Goal: Task Accomplishment & Management: Manage account settings

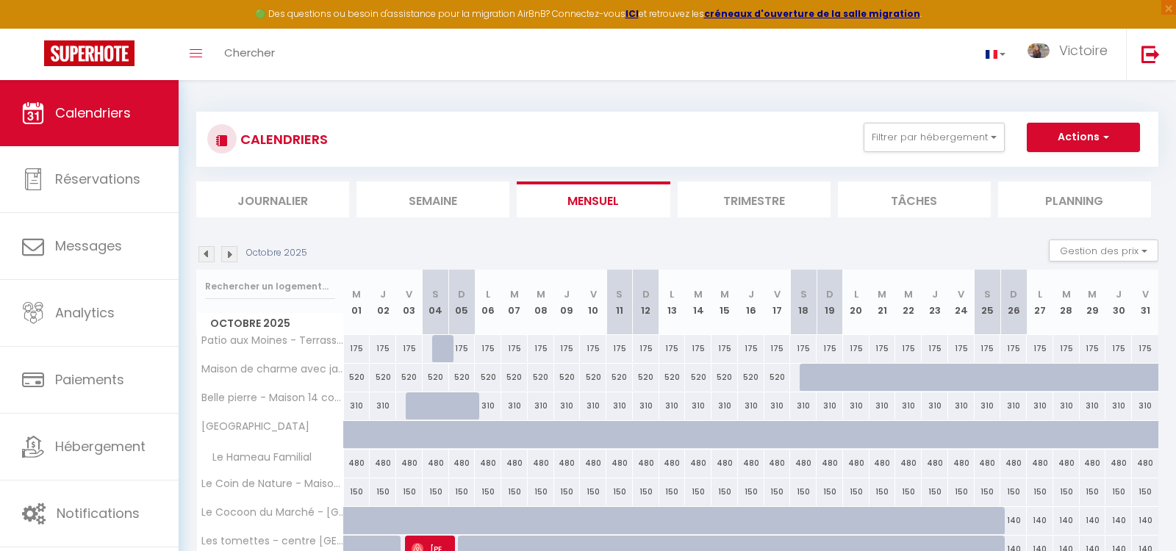
click at [367, 373] on div "520" at bounding box center [357, 377] width 26 height 27
select select "1"
type input "Mer 01 Octobre 2025"
type input "Jeu 02 Octobre 2025"
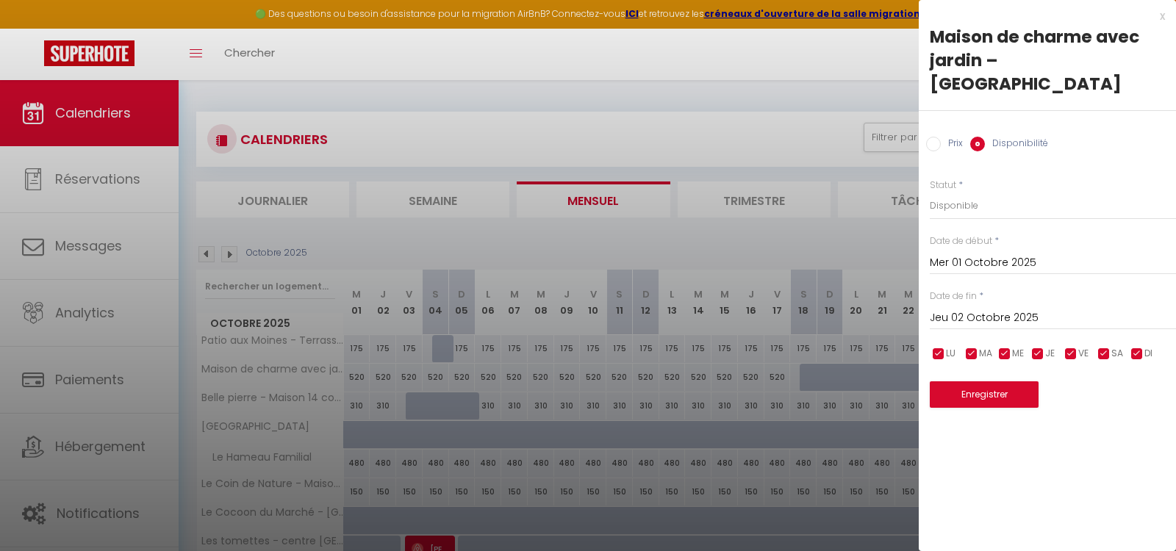
click at [829, 82] on div at bounding box center [588, 275] width 1176 height 551
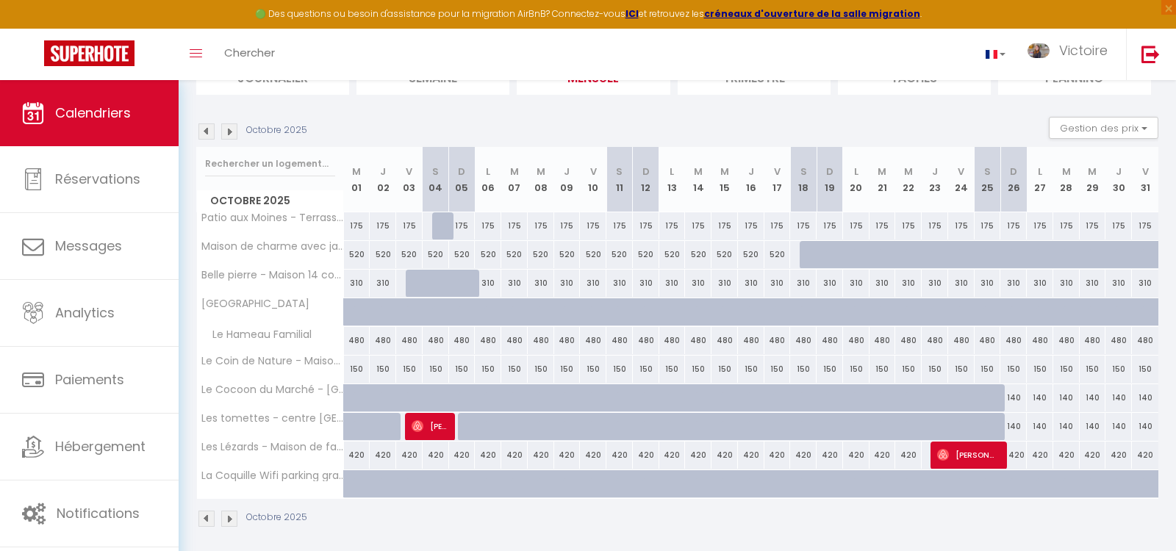
scroll to position [127, 0]
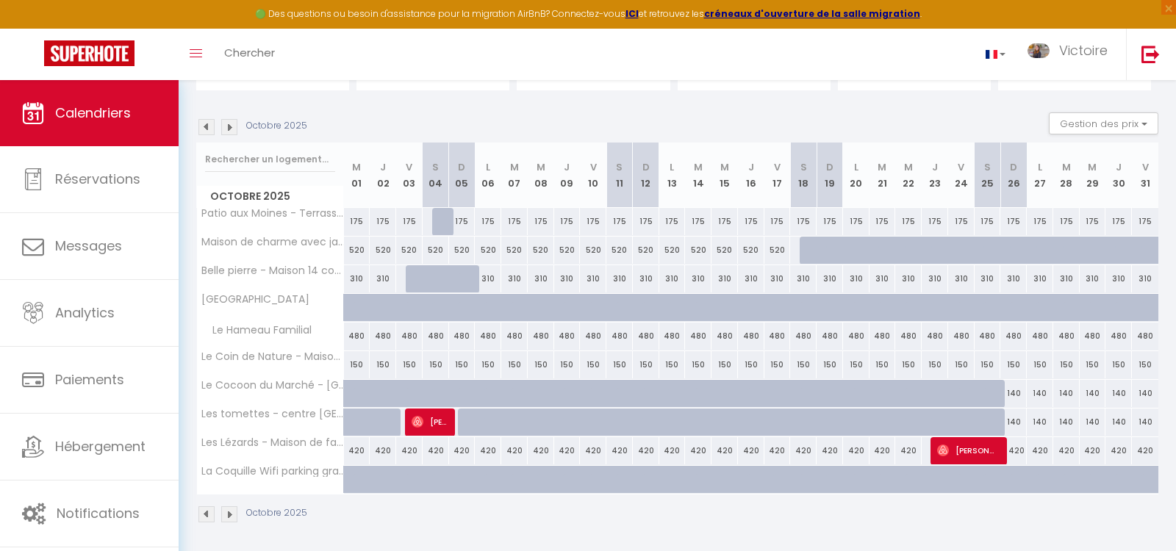
click at [384, 266] on div "310" at bounding box center [383, 278] width 26 height 27
select select "1"
type input "Jeu 02 Octobre 2025"
type input "Ven 03 Octobre 2025"
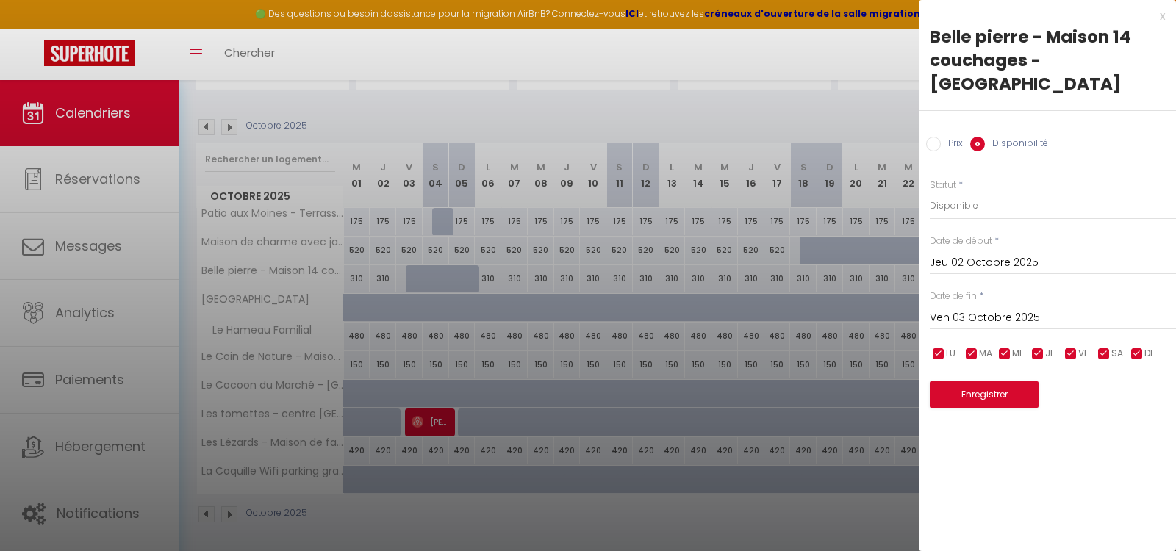
click at [1006, 248] on div "[DATE] < [DATE] > Dim Lun Mar Mer Jeu Ven Sam 1 2 3 4 5 6 7 8 9 10 11 12 13 14 …" at bounding box center [1053, 261] width 246 height 26
click at [988, 254] on input "Jeu 02 Octobre 2025" at bounding box center [1053, 263] width 246 height 19
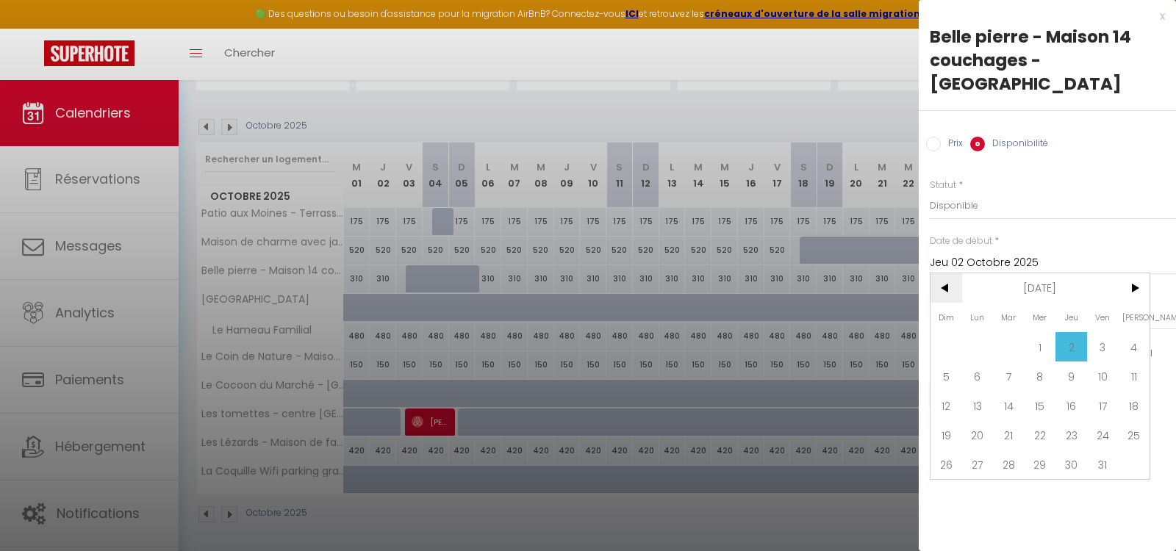
click at [946, 273] on span "<" at bounding box center [946, 287] width 32 height 29
click at [978, 420] on span "22" at bounding box center [978, 434] width 32 height 29
type input "Lun 22 Septembre 2025"
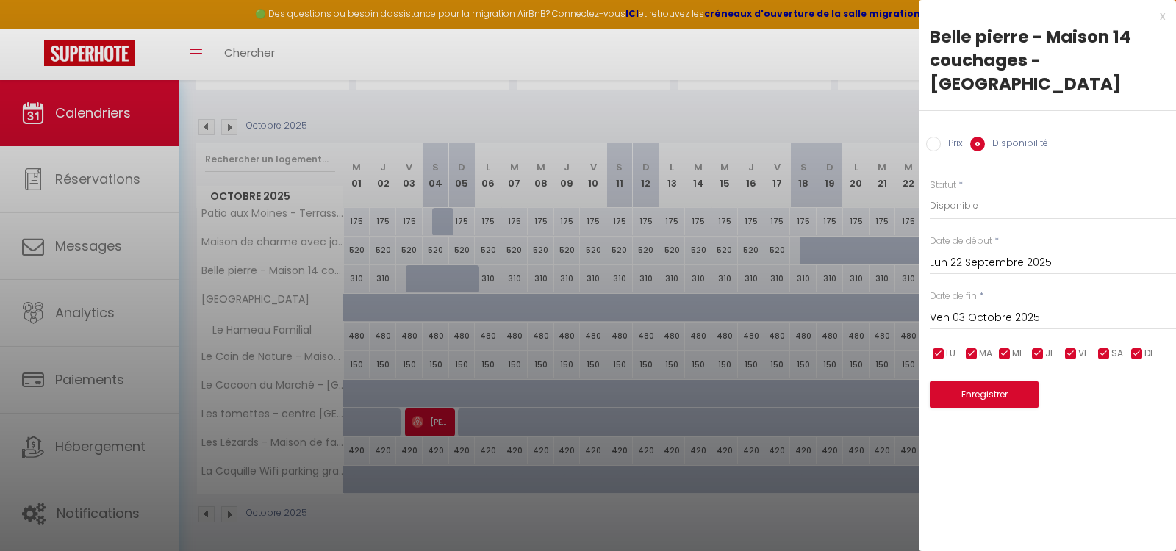
click at [1022, 304] on div "[DATE] < [DATE] > Dim Lun Mar Mer Jeu Ven Sam 1 2 3 4 5 6 7 8 9 10 11 12 13 14 …" at bounding box center [1053, 317] width 246 height 26
click at [1021, 309] on input "Ven 03 Octobre 2025" at bounding box center [1053, 318] width 246 height 19
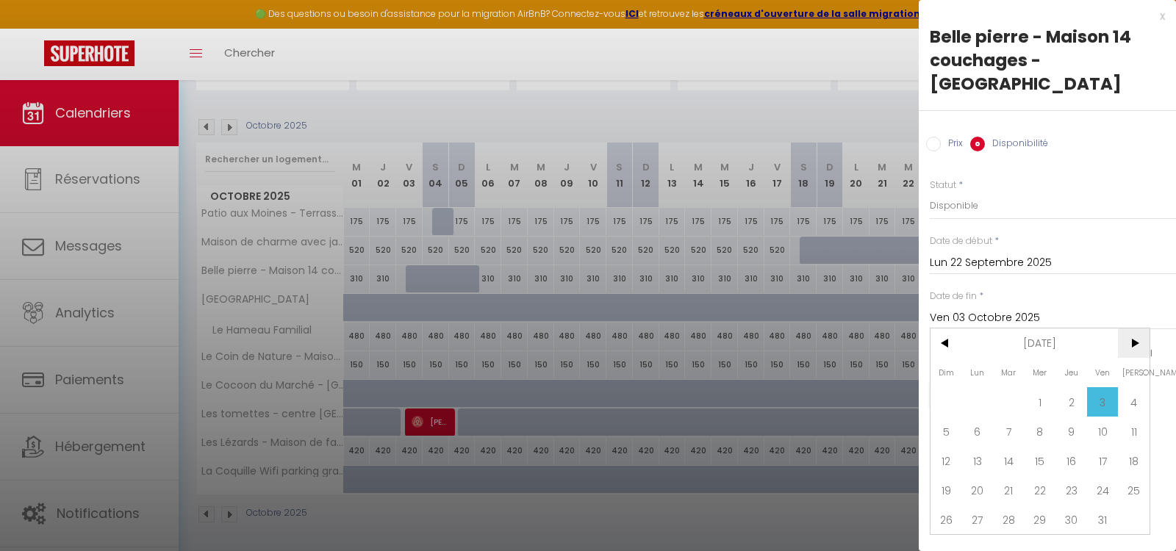
click at [1136, 329] on span ">" at bounding box center [1134, 343] width 32 height 29
click at [942, 329] on span "<" at bounding box center [946, 343] width 32 height 29
click at [1124, 476] on span "25" at bounding box center [1134, 490] width 32 height 29
type input "[DATE]"
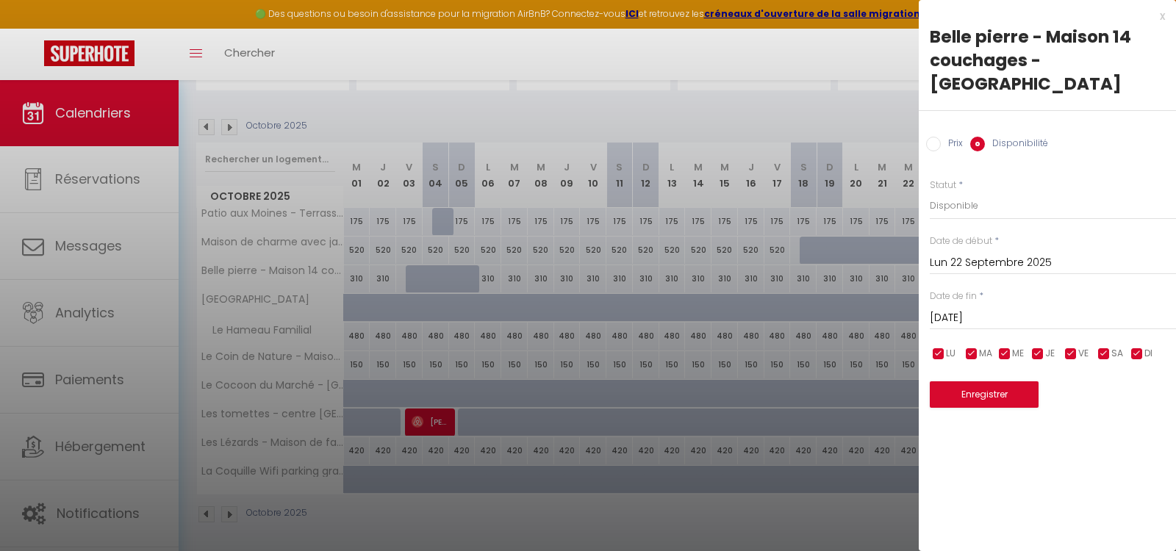
click at [934, 137] on input "Prix" at bounding box center [933, 144] width 15 height 15
radio input "true"
click at [996, 137] on label "Disponibilité" at bounding box center [1016, 145] width 63 height 16
click at [985, 137] on input "Disponibilité" at bounding box center [977, 144] width 15 height 15
radio input "true"
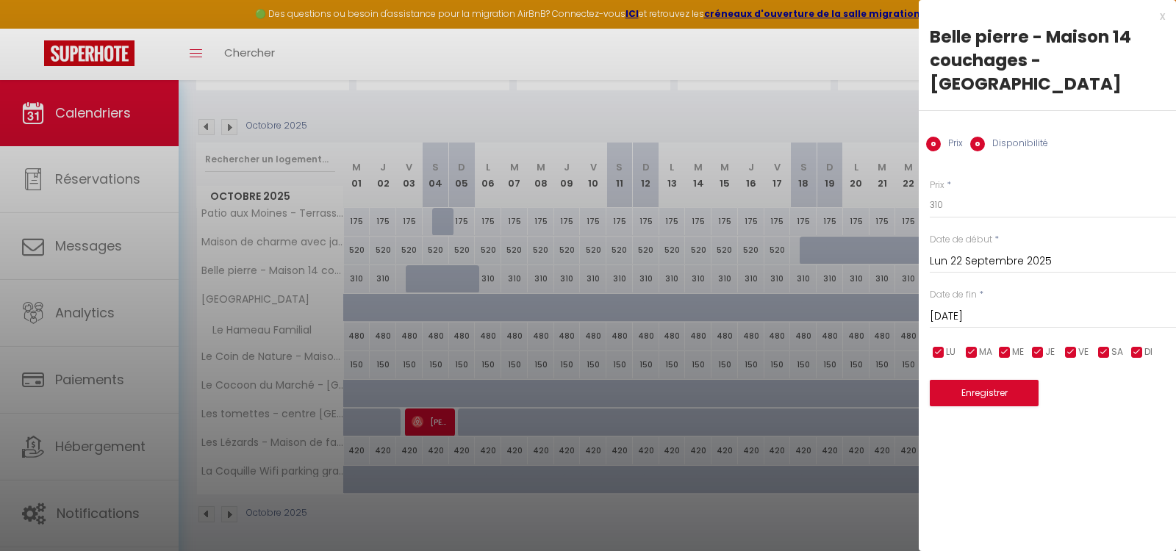
radio input "false"
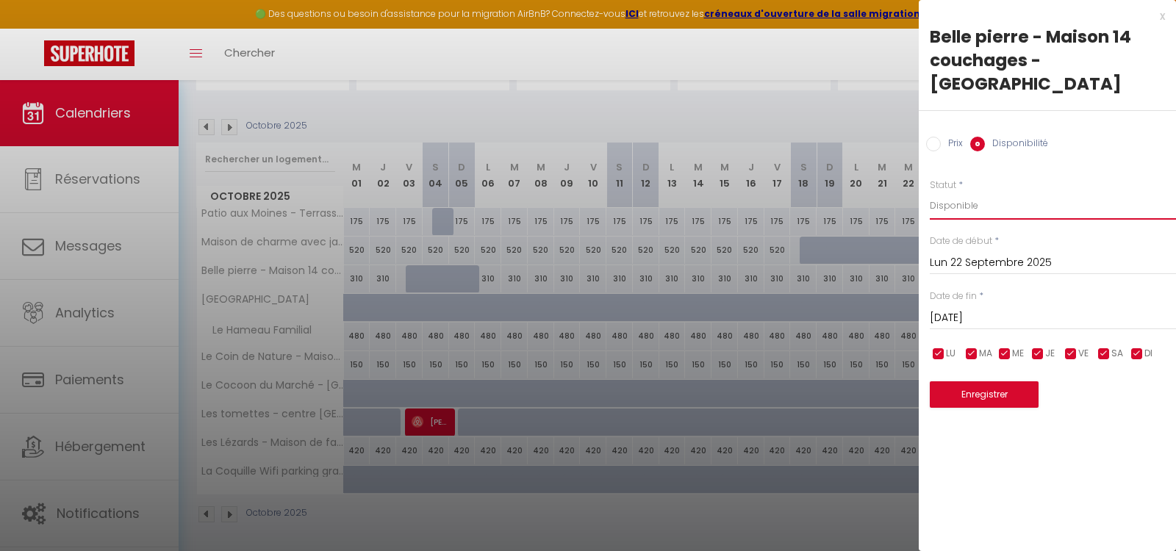
click at [968, 192] on select "Disponible Indisponible" at bounding box center [1053, 206] width 246 height 28
select select "0"
click at [930, 192] on select "Disponible Indisponible" at bounding box center [1053, 206] width 246 height 28
click at [974, 381] on button "Enregistrer" at bounding box center [984, 394] width 109 height 26
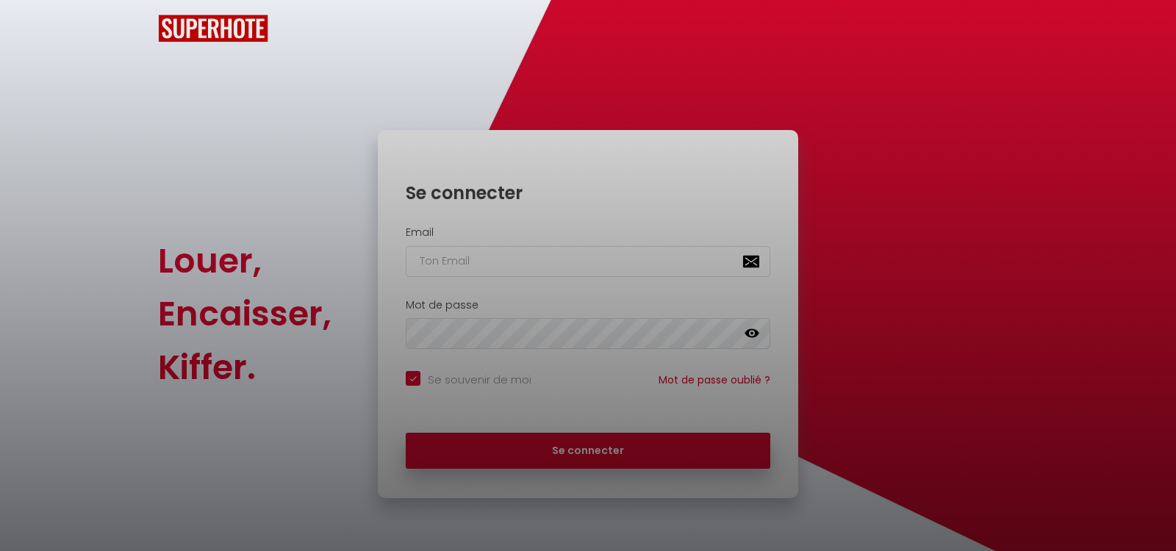
checkbox input "true"
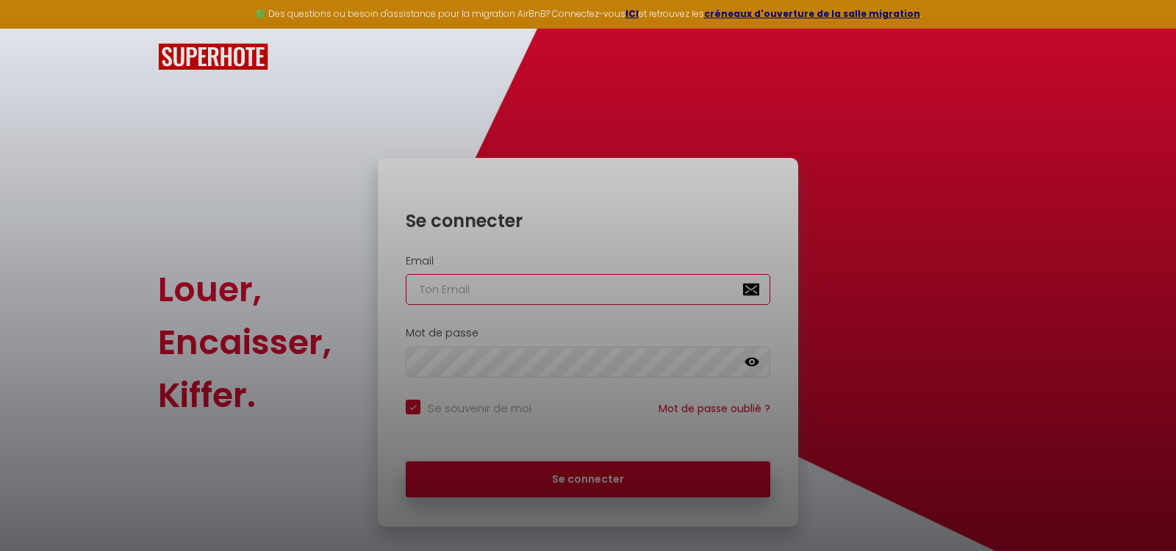
type input "[PERSON_NAME][EMAIL_ADDRESS][DOMAIN_NAME]"
checkbox input "true"
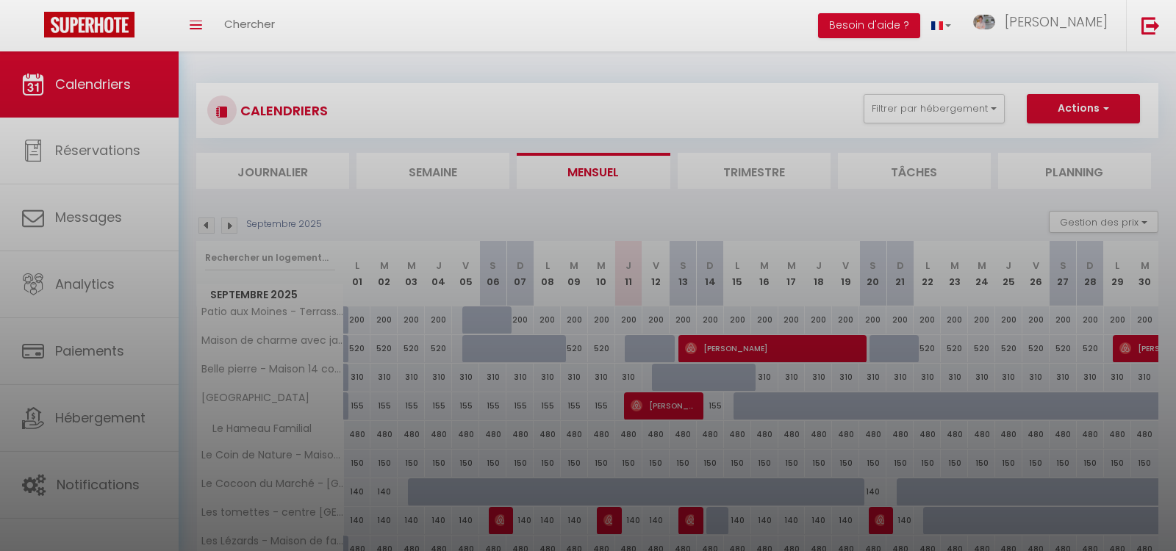
scroll to position [98, 0]
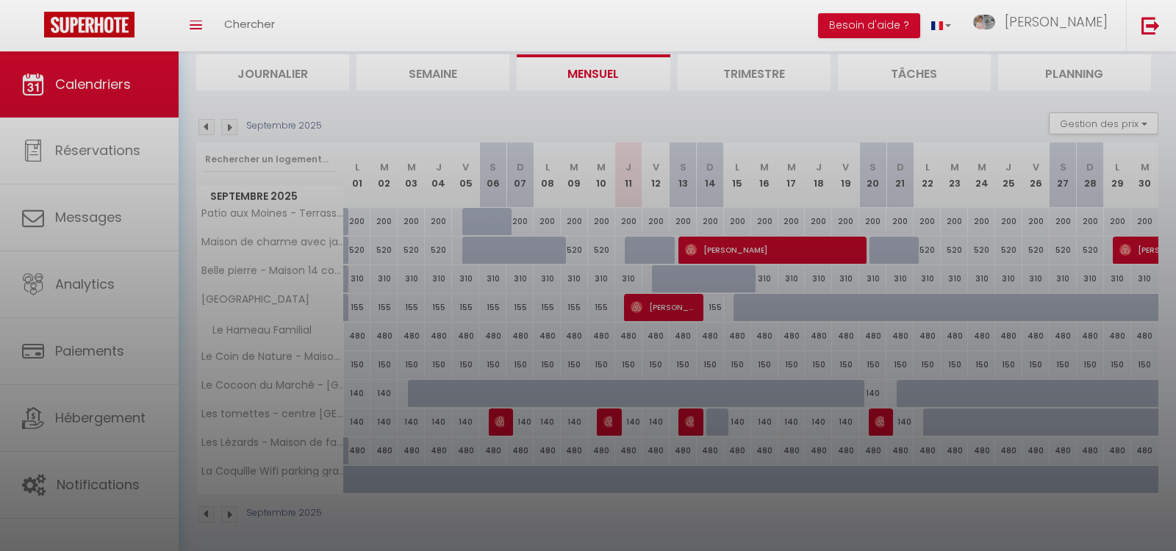
click at [387, 277] on div at bounding box center [588, 275] width 1176 height 551
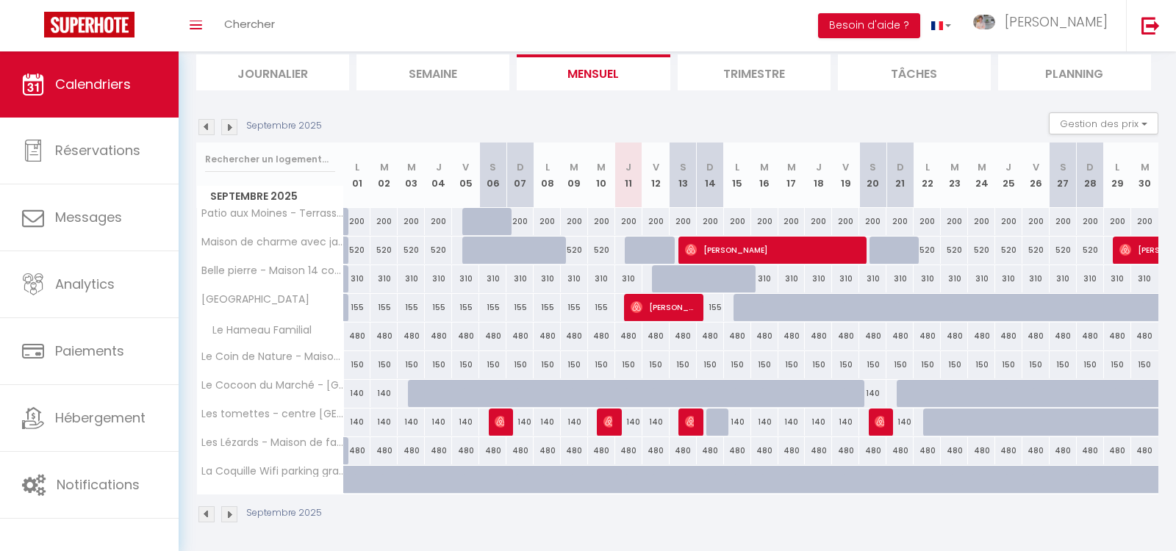
click at [927, 274] on div "310" at bounding box center [927, 278] width 27 height 27
type input "310"
type input "Lun 22 Septembre 2025"
type input "[DATE]"
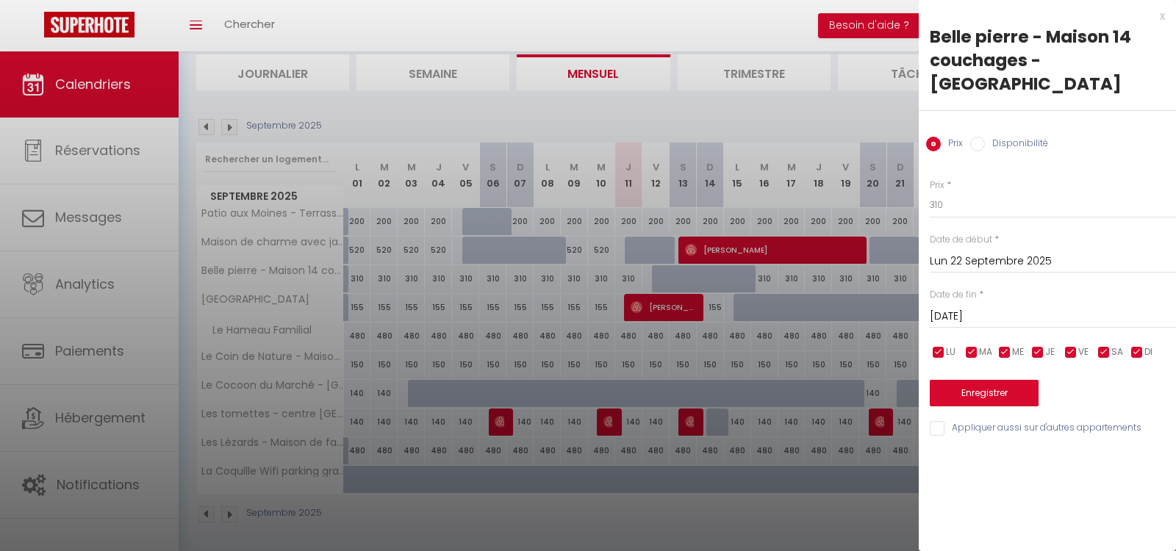
click at [978, 137] on input "Disponibilité" at bounding box center [977, 144] width 15 height 15
radio input "true"
radio input "false"
click at [975, 309] on input "[DATE]" at bounding box center [1053, 318] width 246 height 19
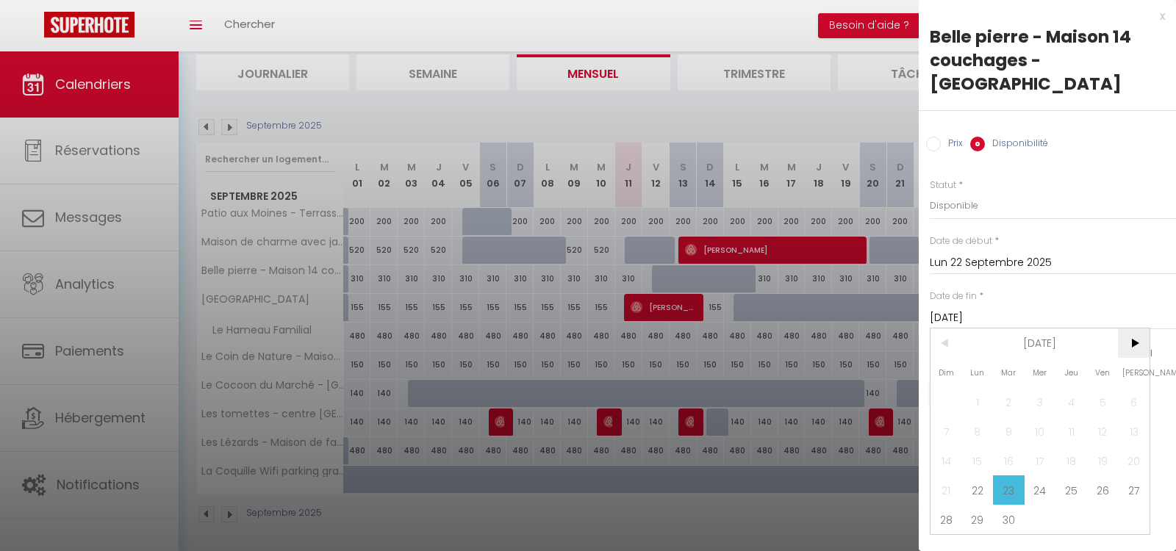
click at [1135, 329] on span ">" at bounding box center [1134, 343] width 32 height 29
click at [1099, 476] on span "24" at bounding box center [1103, 490] width 32 height 29
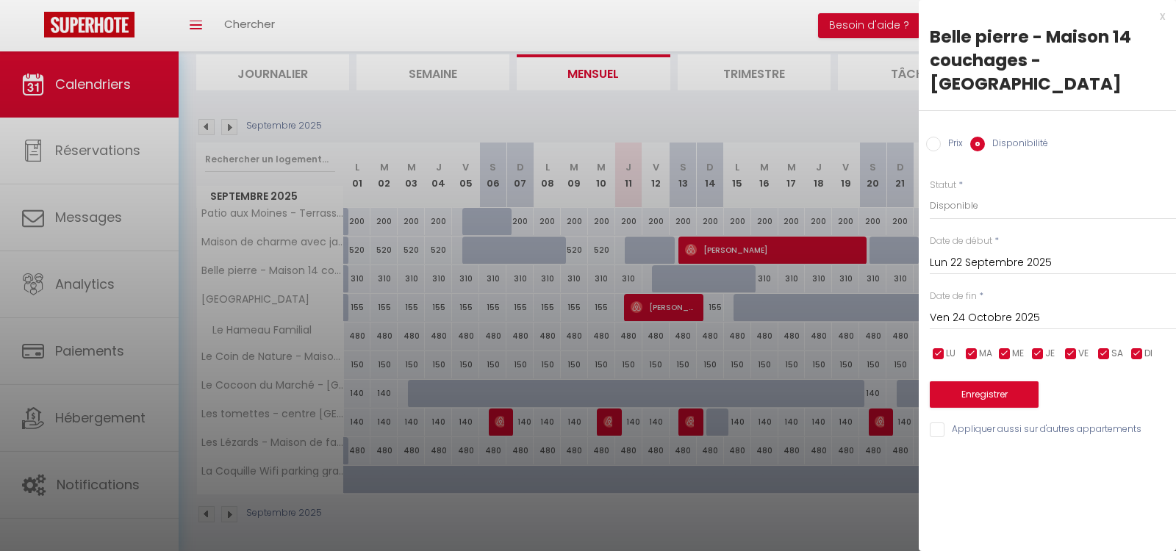
click at [1051, 309] on input "Ven 24 Octobre 2025" at bounding box center [1053, 318] width 246 height 19
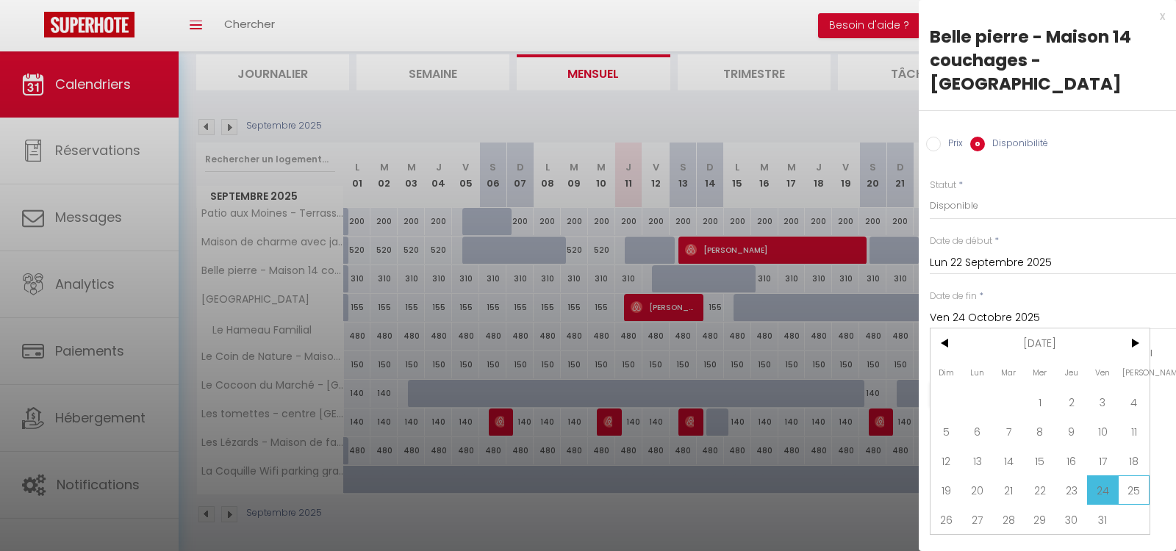
click at [1132, 476] on span "25" at bounding box center [1134, 490] width 32 height 29
type input "[DATE]"
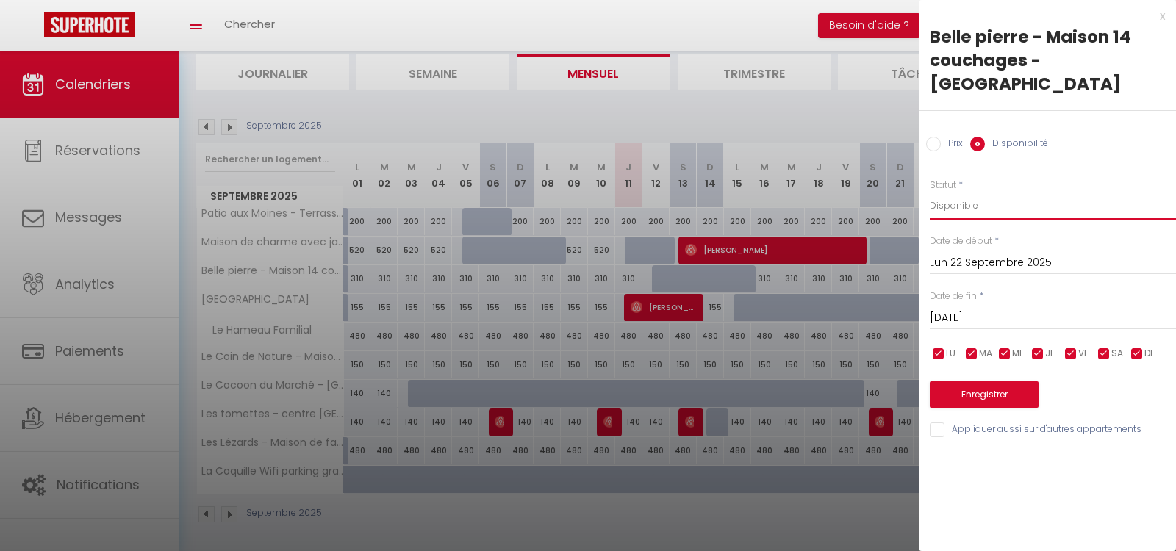
click at [953, 192] on select "Disponible Indisponible" at bounding box center [1053, 206] width 246 height 28
select select "0"
click at [930, 192] on select "Disponible Indisponible" at bounding box center [1053, 206] width 246 height 28
click at [984, 381] on button "Enregistrer" at bounding box center [984, 394] width 109 height 26
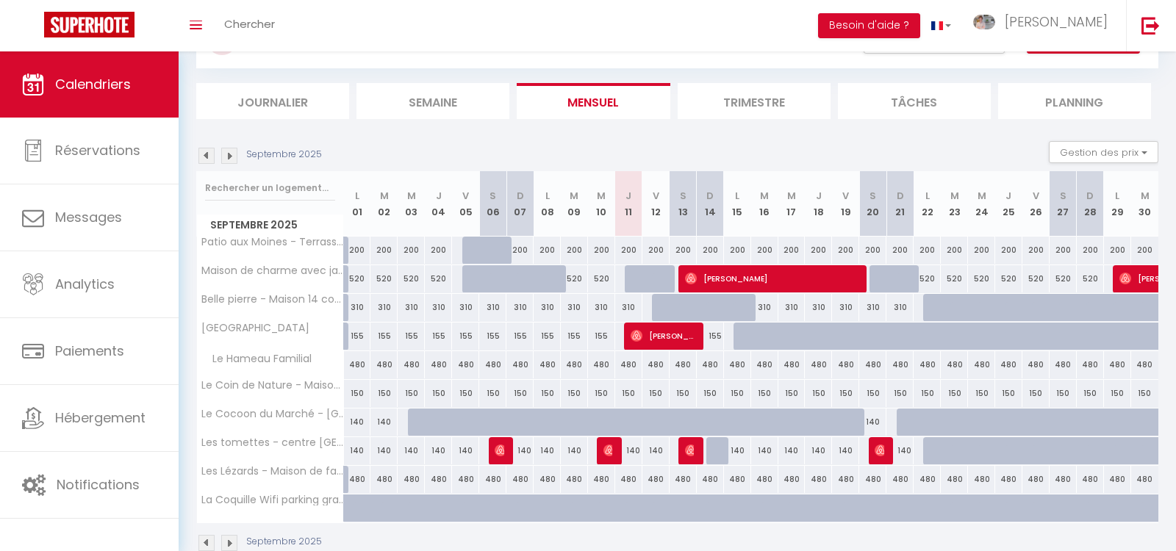
scroll to position [58, 0]
